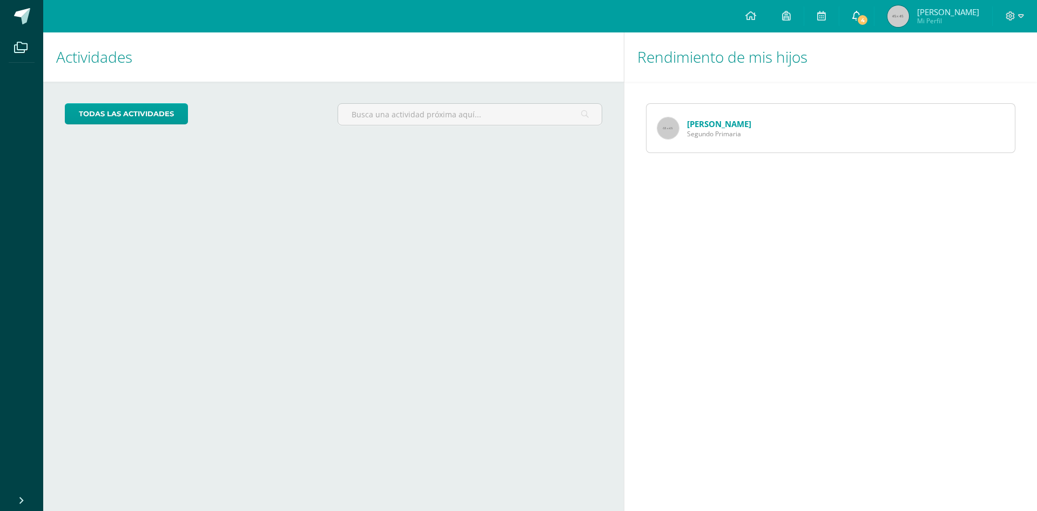
click at [869, 18] on span "4" at bounding box center [863, 20] width 12 height 12
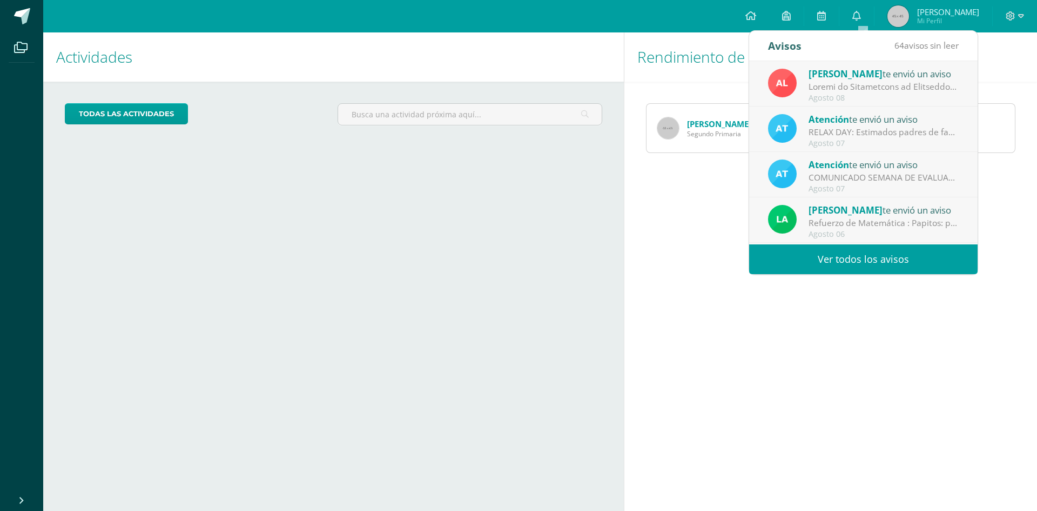
click at [870, 260] on link "Ver todos los avisos" at bounding box center [863, 259] width 229 height 30
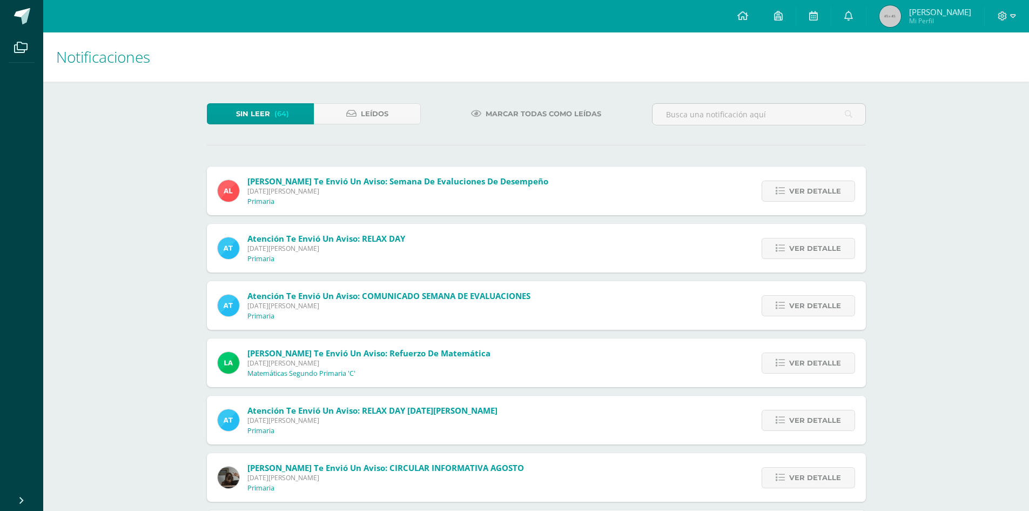
click at [805, 203] on div "Ver detalle" at bounding box center [806, 190] width 120 height 49
click at [802, 193] on span "Ver detalle" at bounding box center [815, 191] width 52 height 20
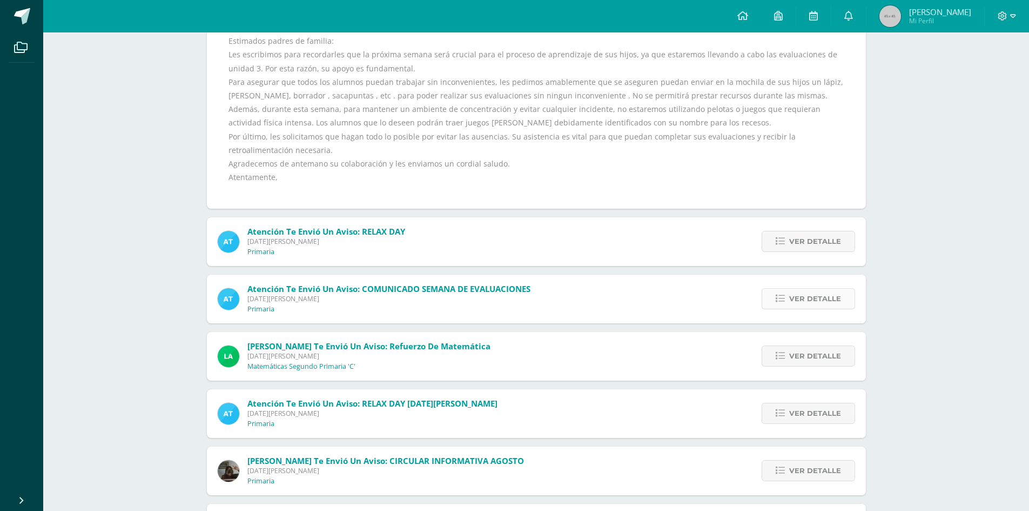
scroll to position [216, 0]
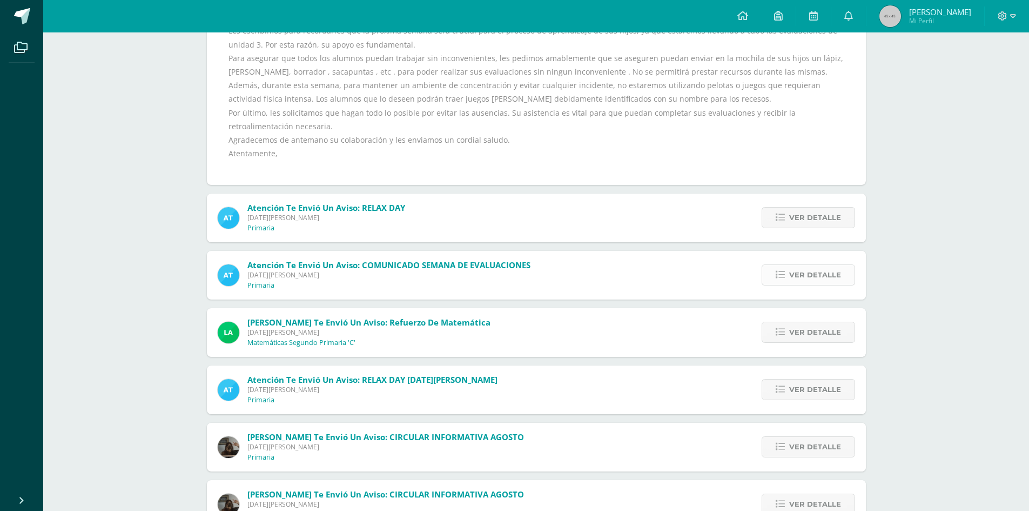
click at [808, 278] on span "Ver detalle" at bounding box center [815, 275] width 52 height 20
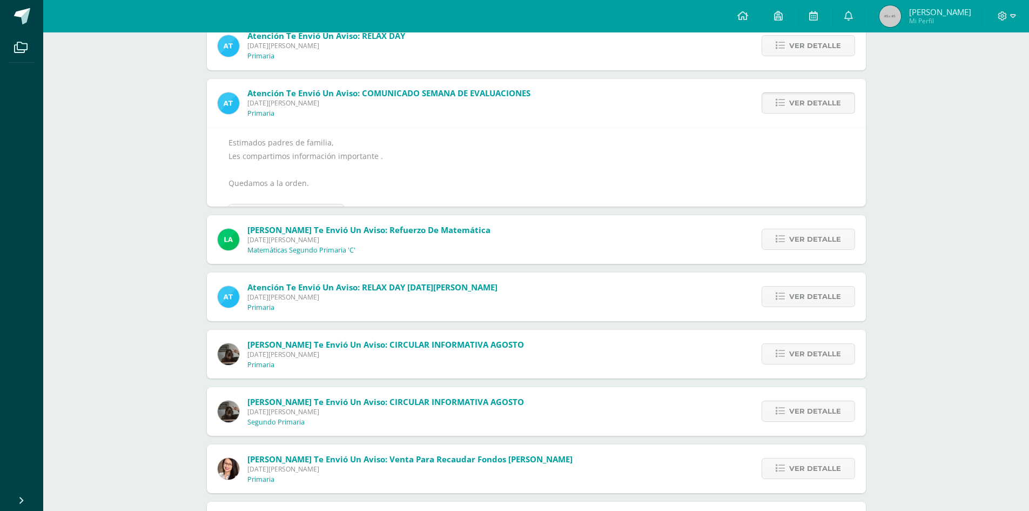
scroll to position [168, 0]
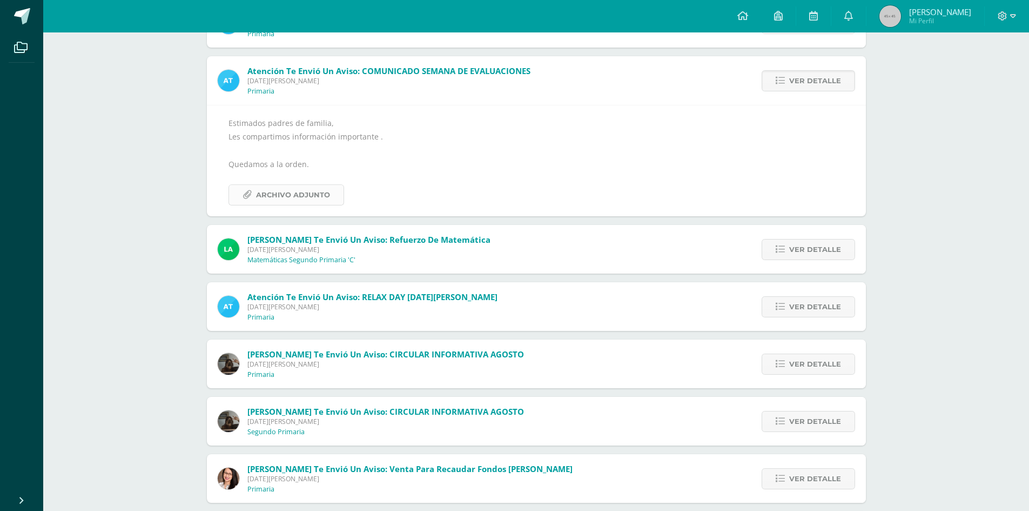
click at [280, 190] on span "Archivo Adjunto" at bounding box center [293, 195] width 74 height 20
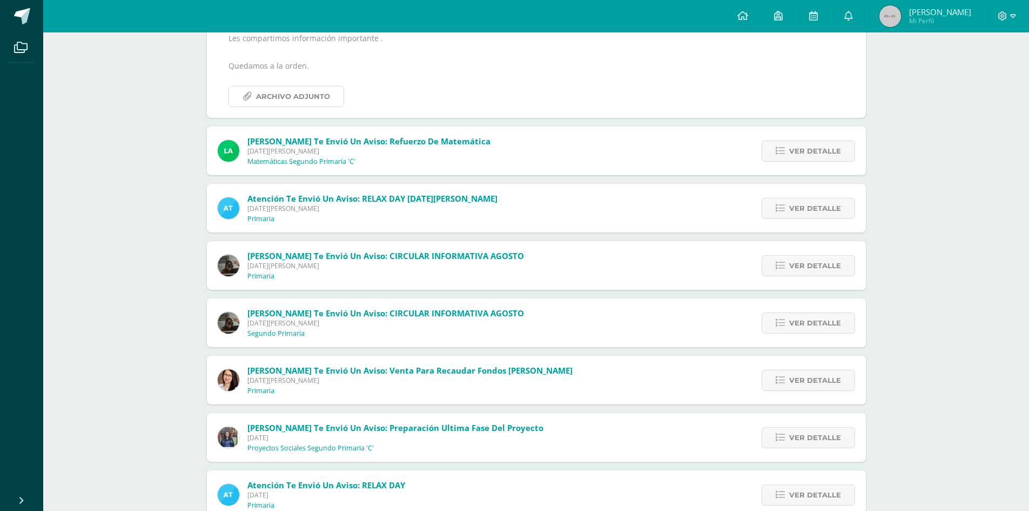
scroll to position [332, 0]
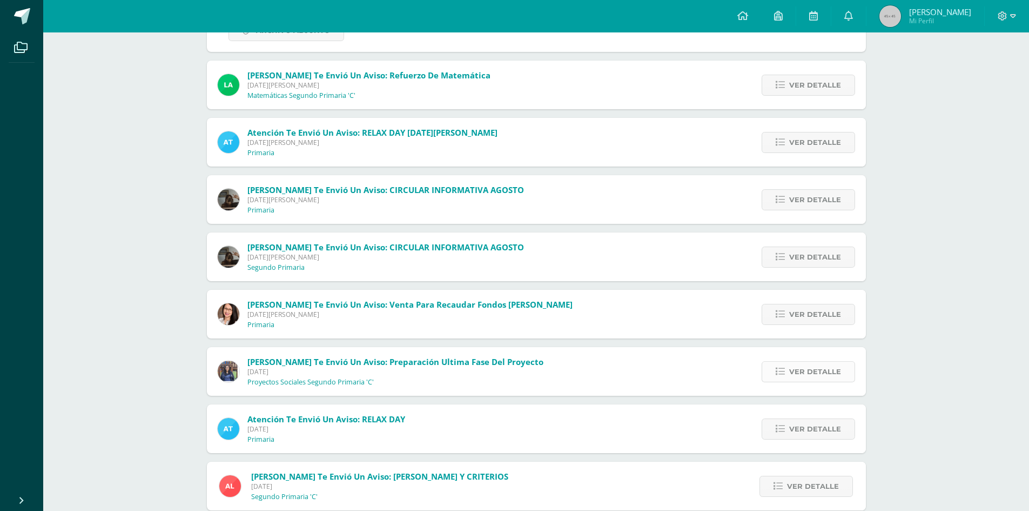
click at [772, 369] on link "Ver detalle" at bounding box center [808, 371] width 93 height 21
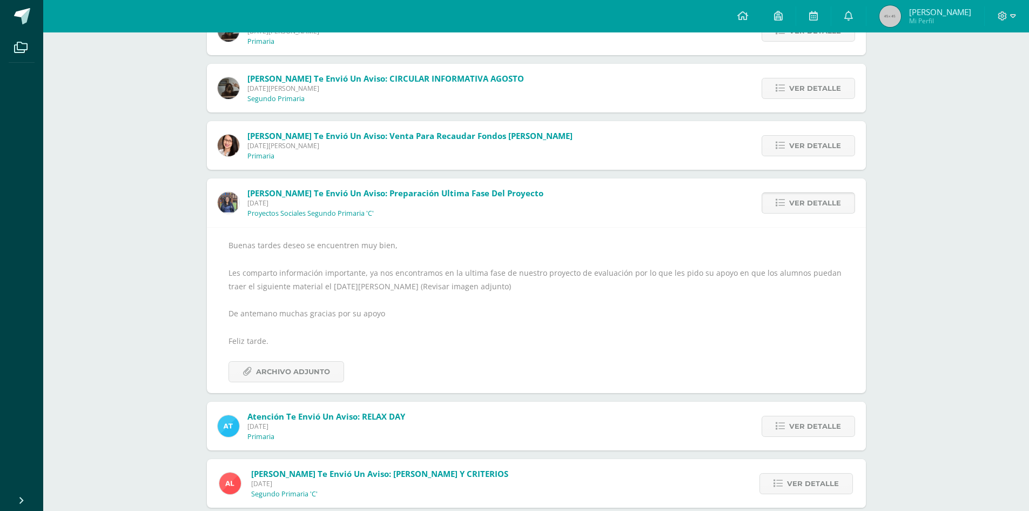
scroll to position [283, 0]
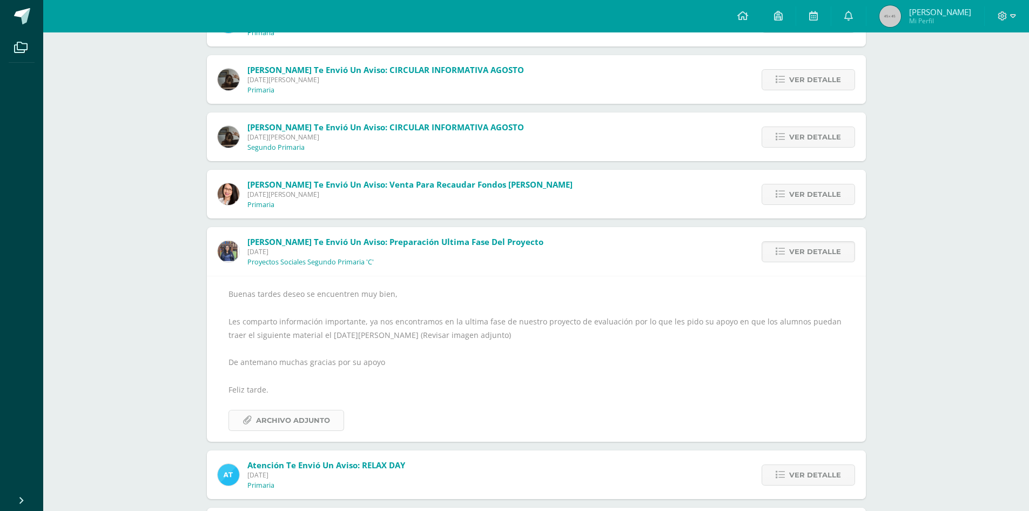
click at [294, 420] on span "Archivo Adjunto" at bounding box center [293, 420] width 74 height 20
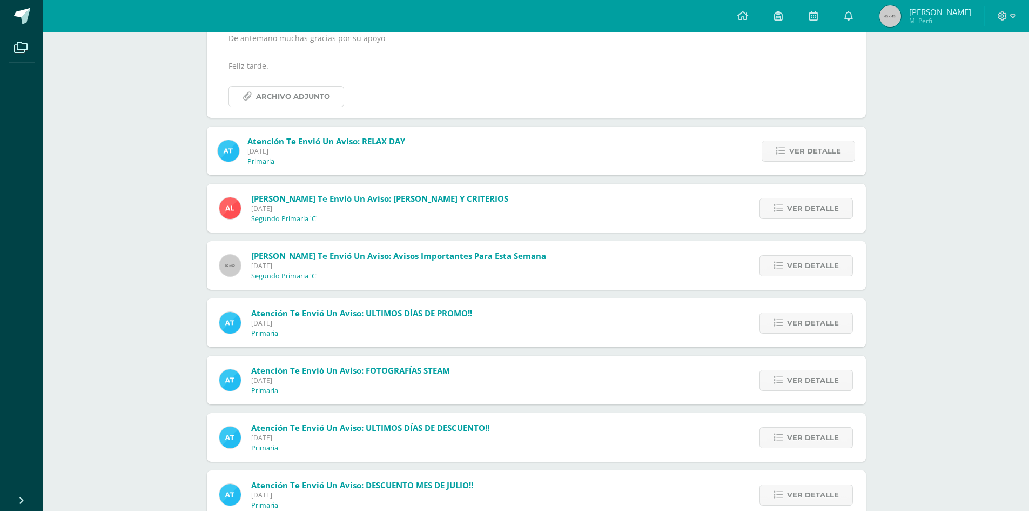
scroll to position [607, 0]
click at [820, 213] on span "Ver detalle" at bounding box center [813, 208] width 52 height 20
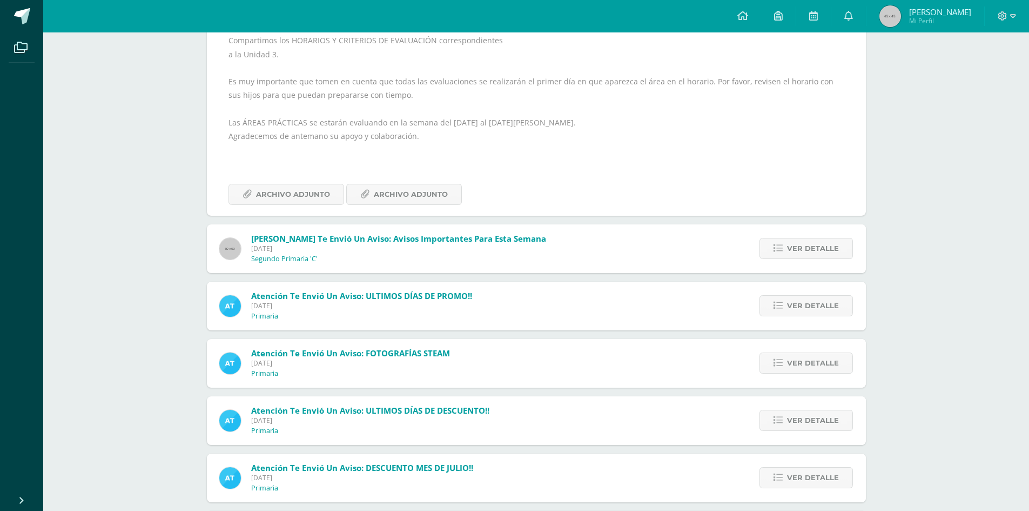
scroll to position [559, 0]
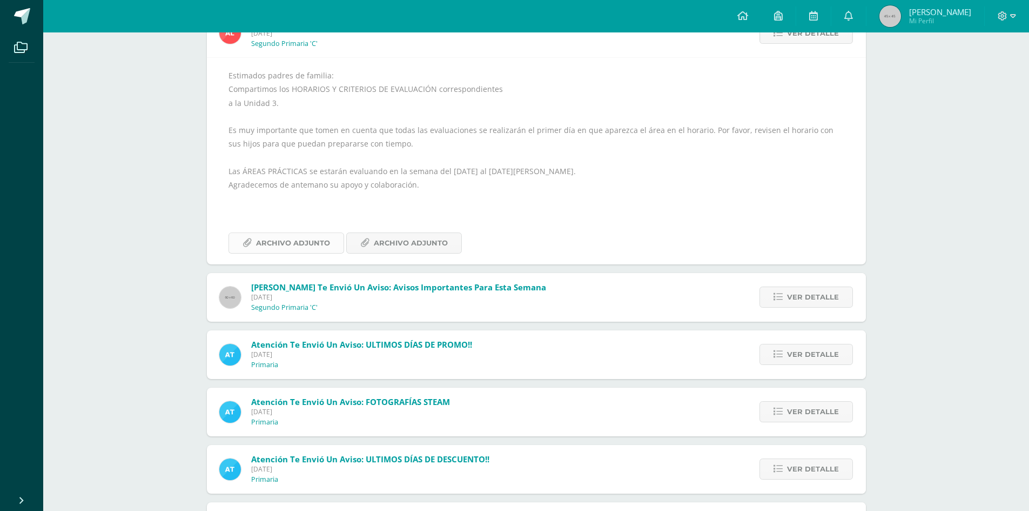
click at [323, 242] on span "Archivo Adjunto" at bounding box center [293, 243] width 74 height 20
click at [442, 247] on span "Archivo Adjunto" at bounding box center [411, 243] width 74 height 20
click at [305, 247] on span "Archivo Adjunto" at bounding box center [293, 243] width 74 height 20
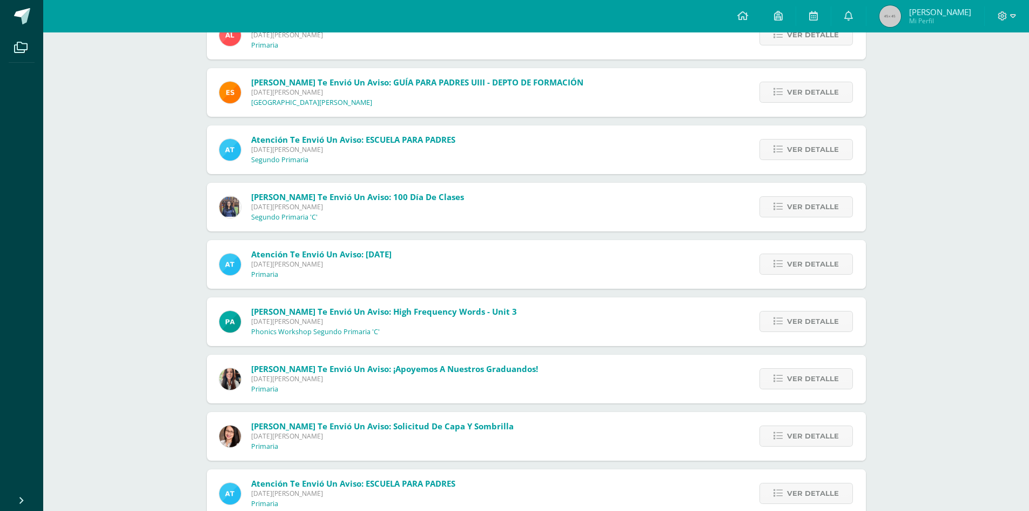
scroll to position [1355, 0]
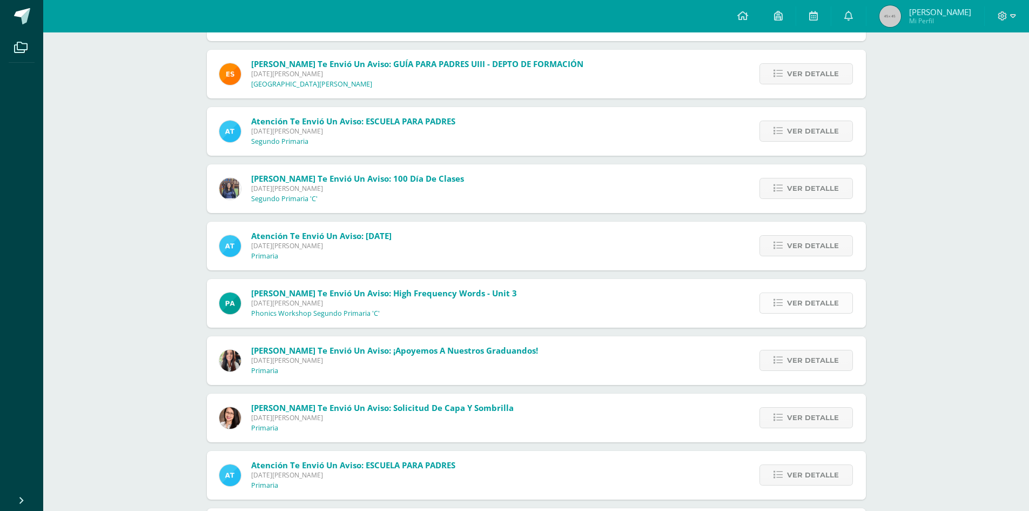
click at [772, 296] on link "Ver detalle" at bounding box center [806, 302] width 93 height 21
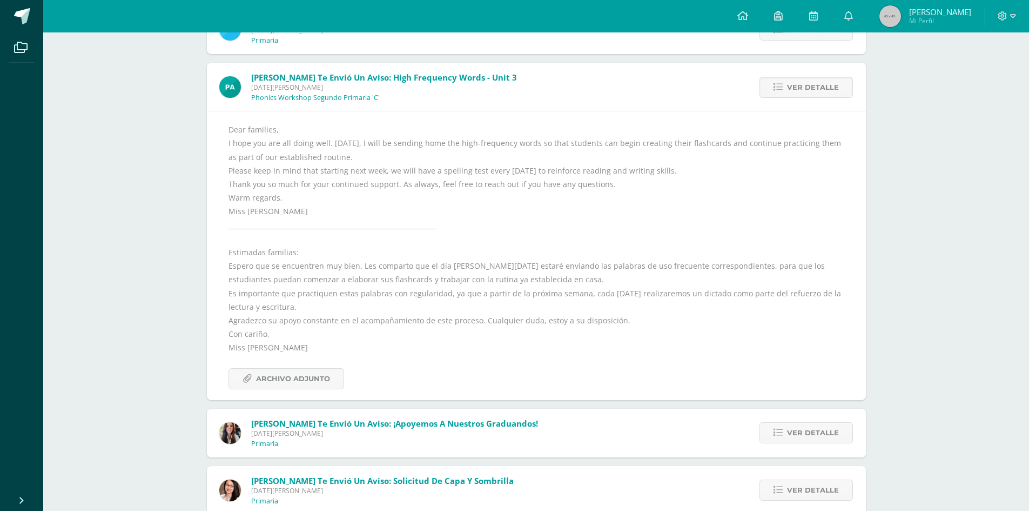
scroll to position [1307, 0]
click at [273, 377] on span "Archivo Adjunto" at bounding box center [293, 378] width 74 height 20
